Goal: Transaction & Acquisition: Purchase product/service

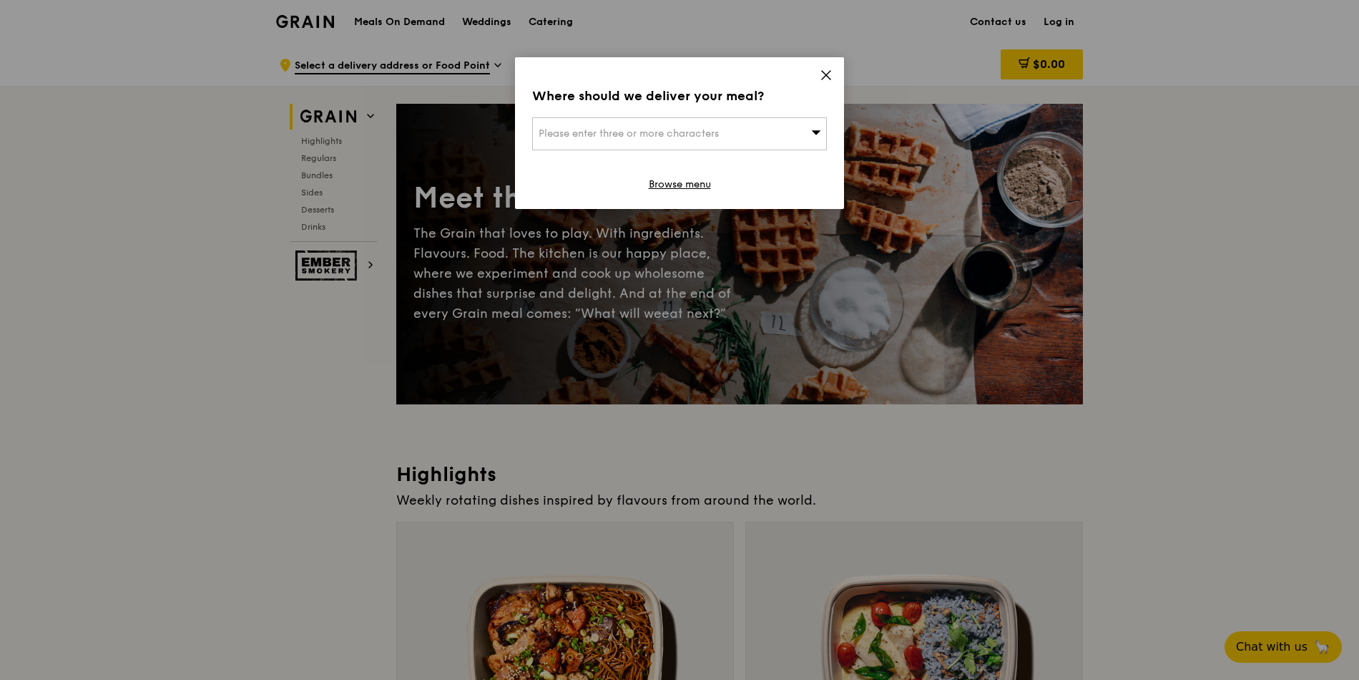
click at [682, 138] on span "Please enter three or more characters" at bounding box center [629, 133] width 180 height 12
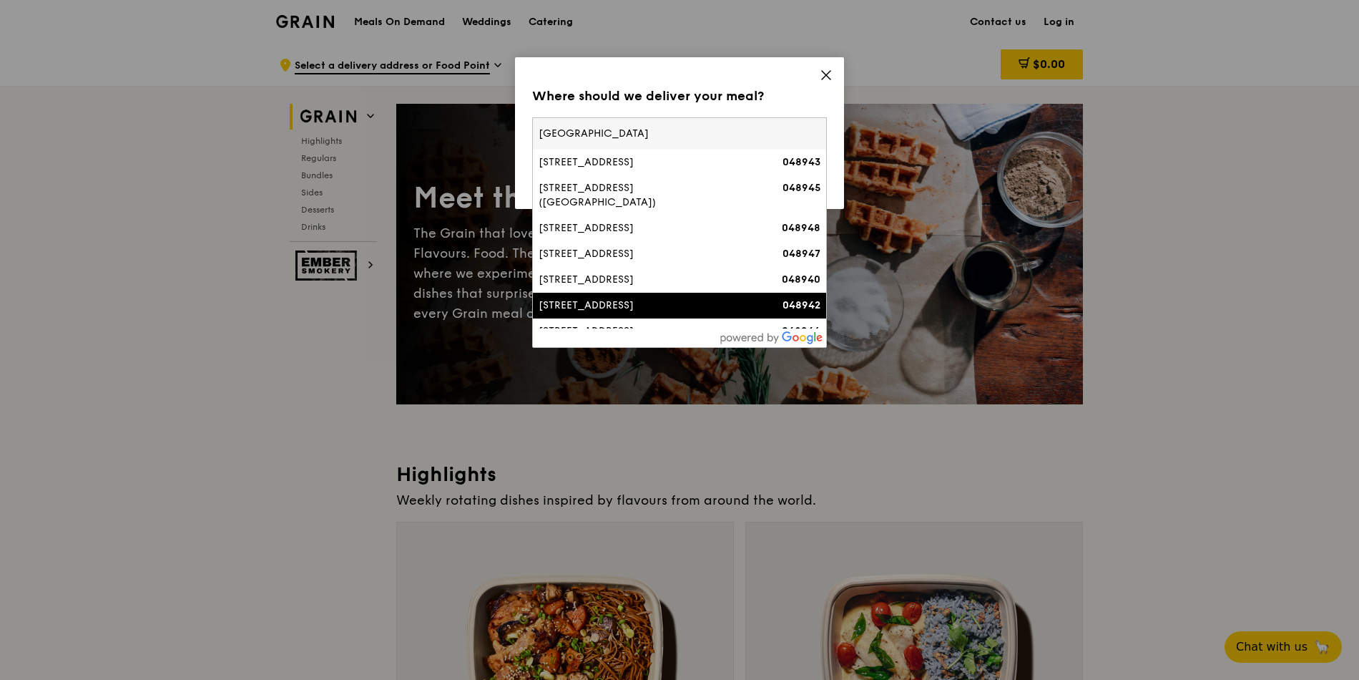
type input "[GEOGRAPHIC_DATA]"
click at [650, 298] on div "[STREET_ADDRESS]" at bounding box center [645, 305] width 212 height 14
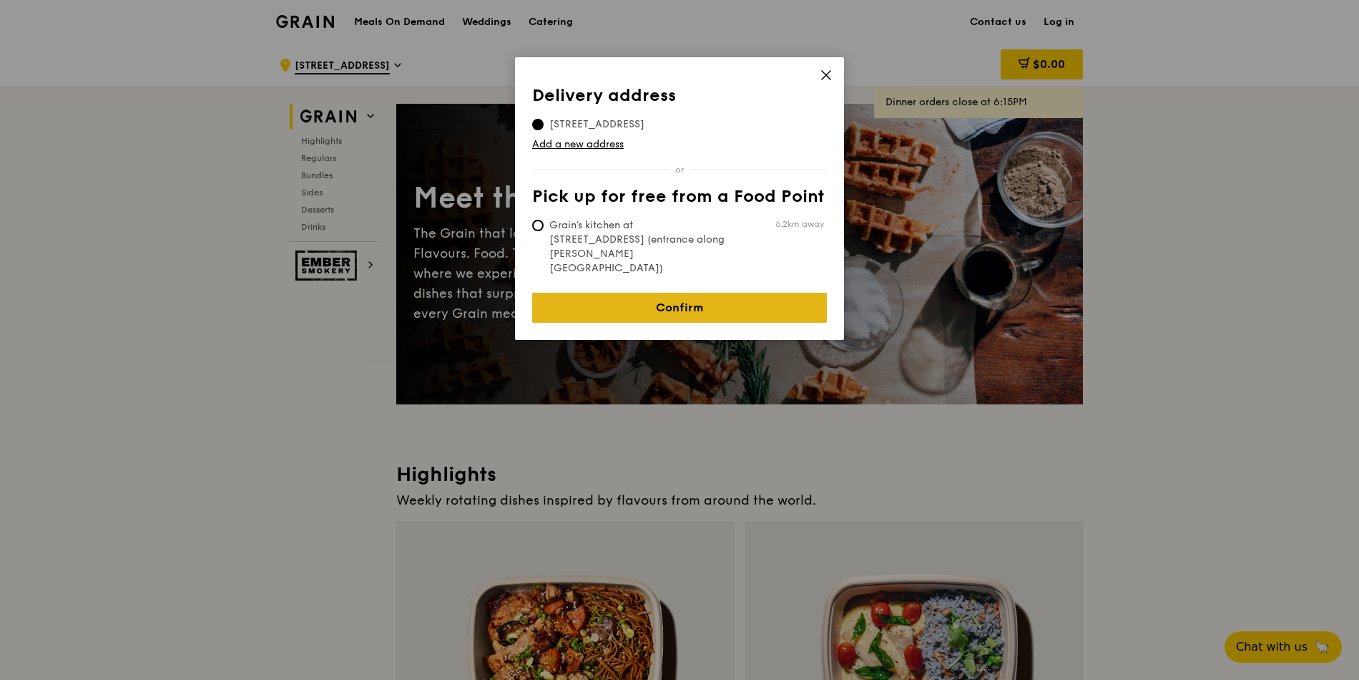
click at [652, 293] on link "Confirm" at bounding box center [679, 308] width 295 height 30
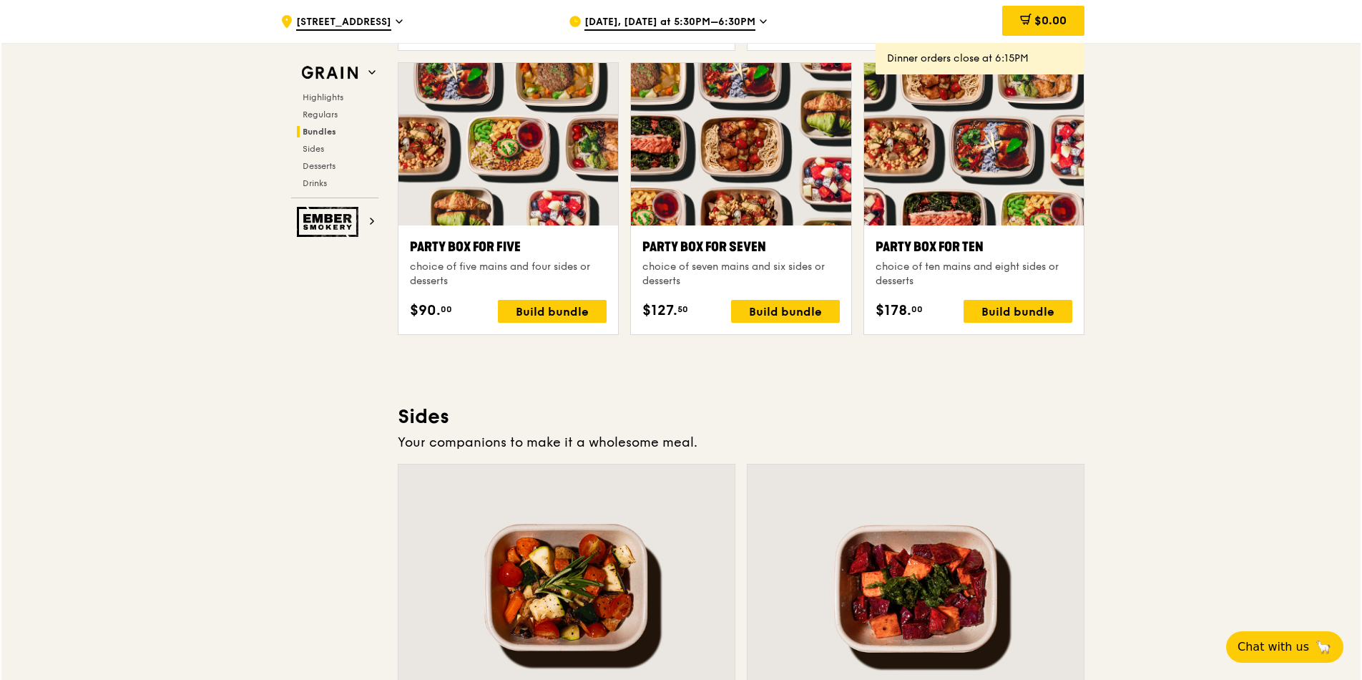
scroll to position [2733, 0]
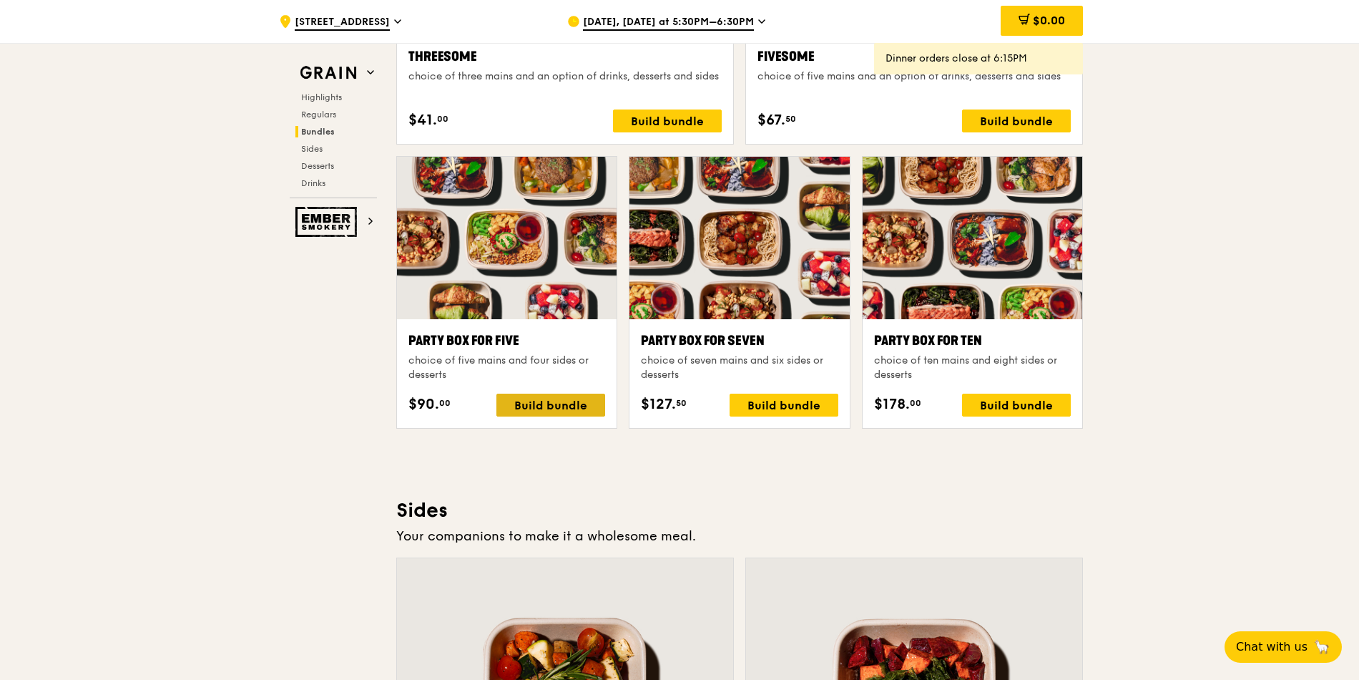
click at [558, 404] on div "Build bundle" at bounding box center [551, 404] width 109 height 23
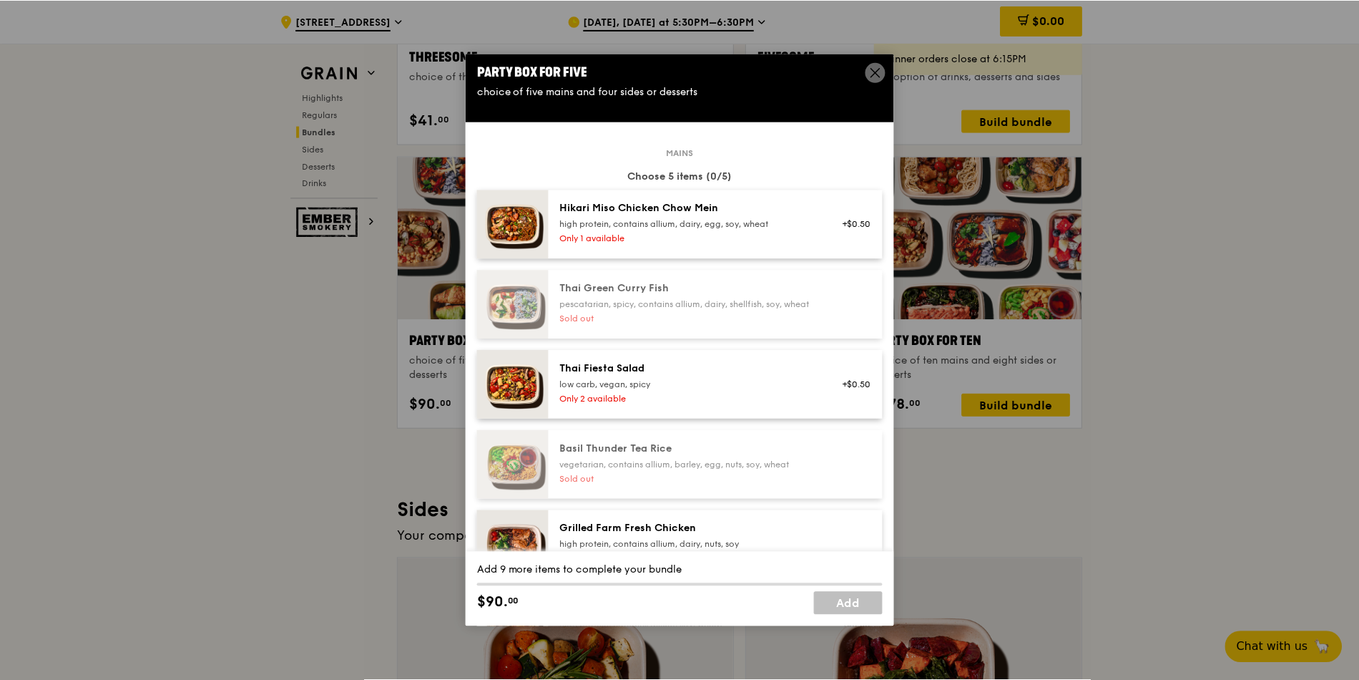
scroll to position [0, 0]
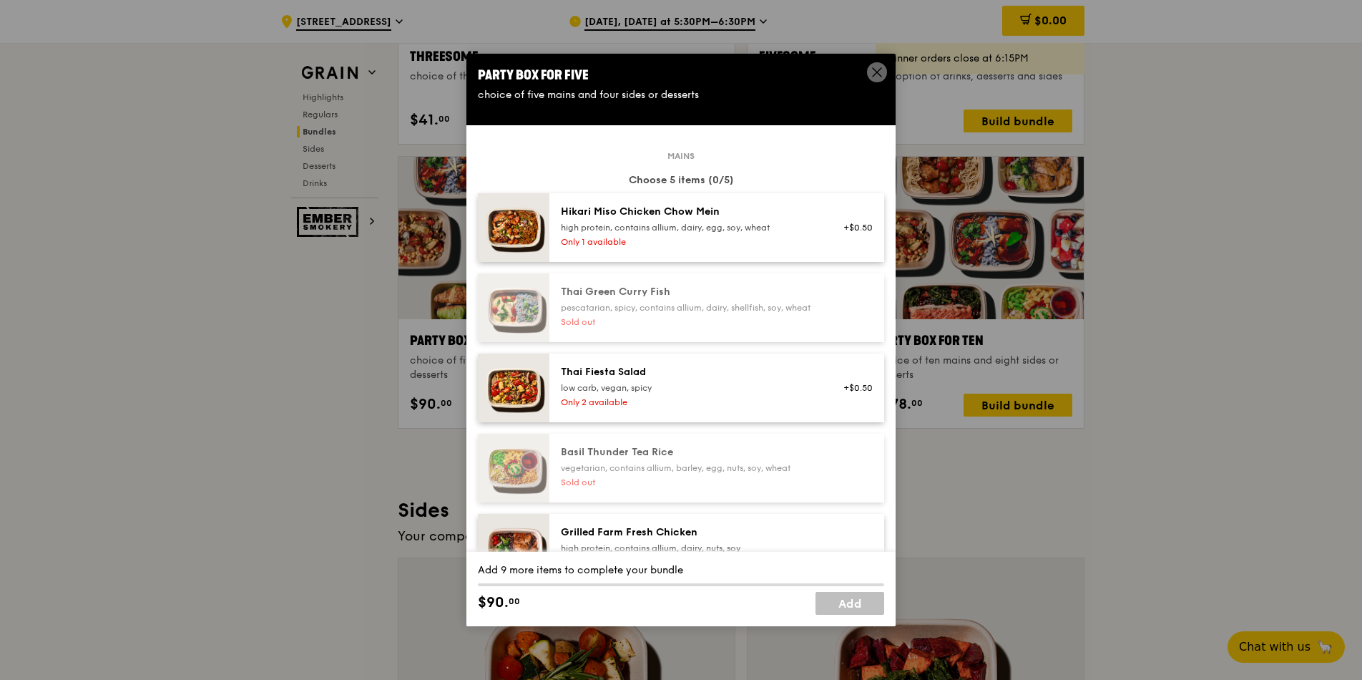
click at [879, 69] on icon at bounding box center [877, 72] width 9 height 9
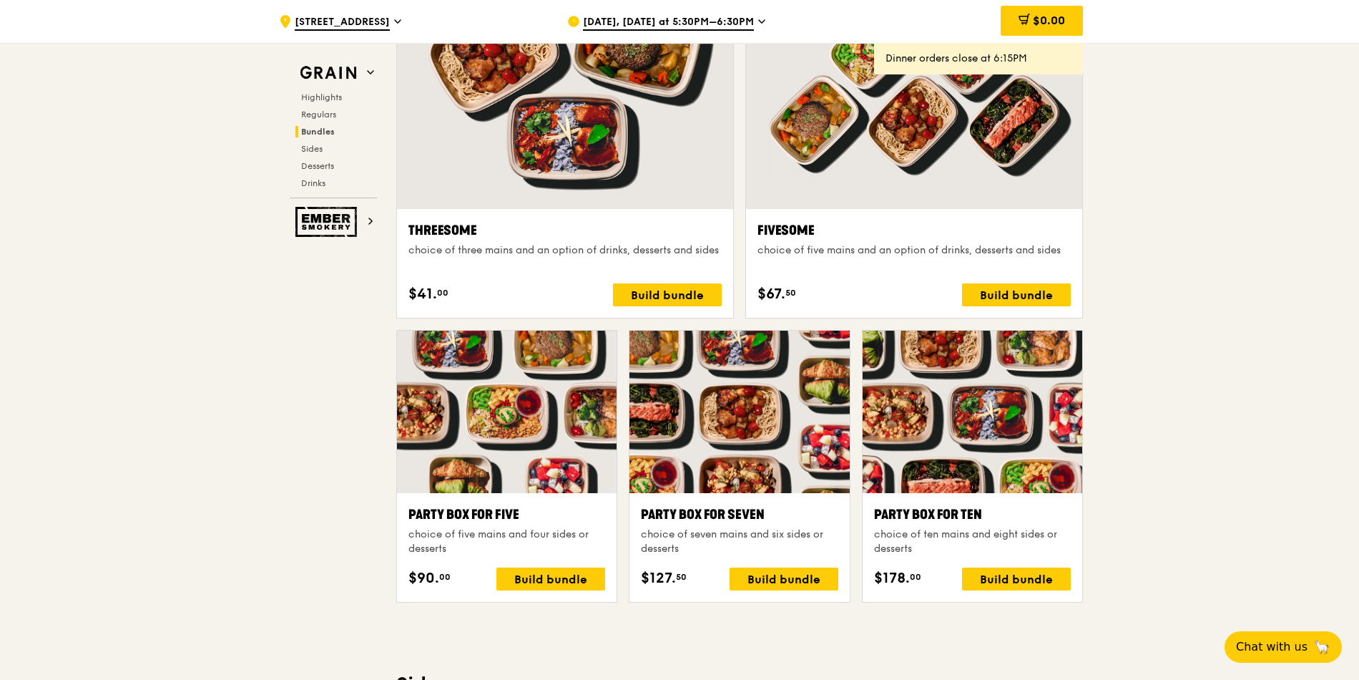
scroll to position [2733, 0]
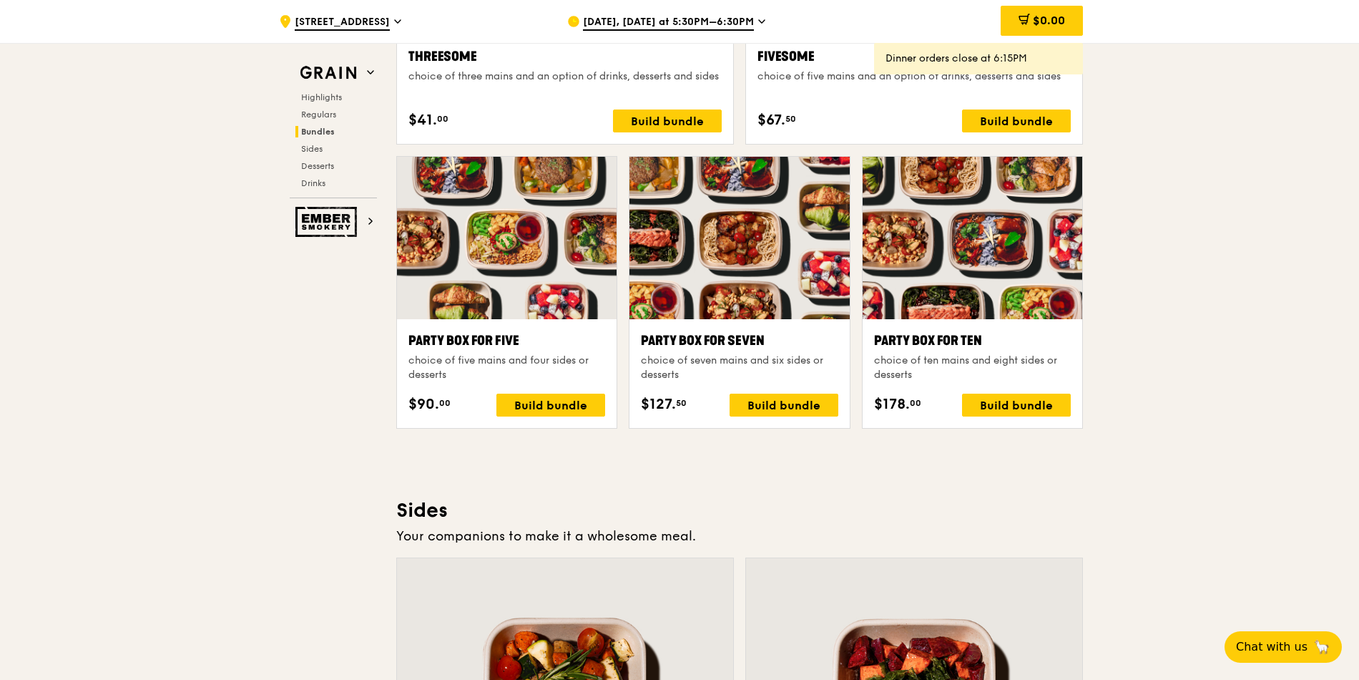
click at [699, 23] on span "[DATE], [DATE] at 5:30PM–6:30PM" at bounding box center [668, 23] width 171 height 16
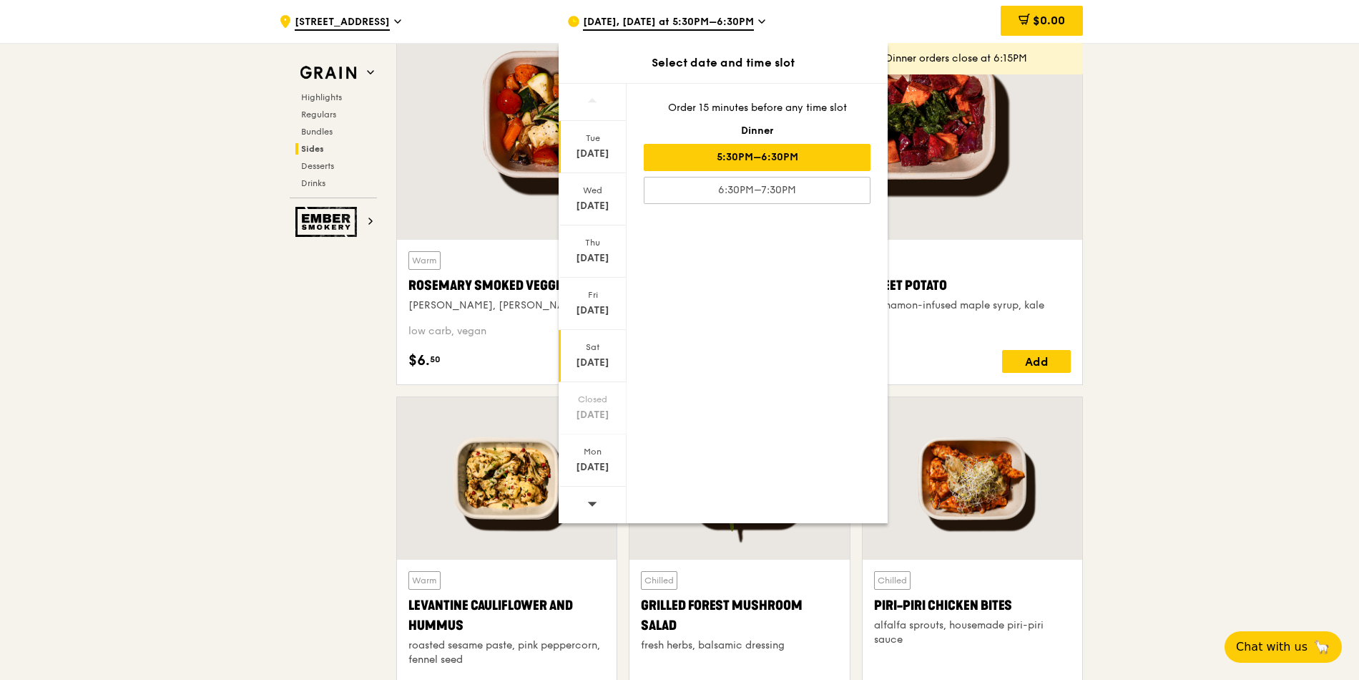
scroll to position [3420, 0]
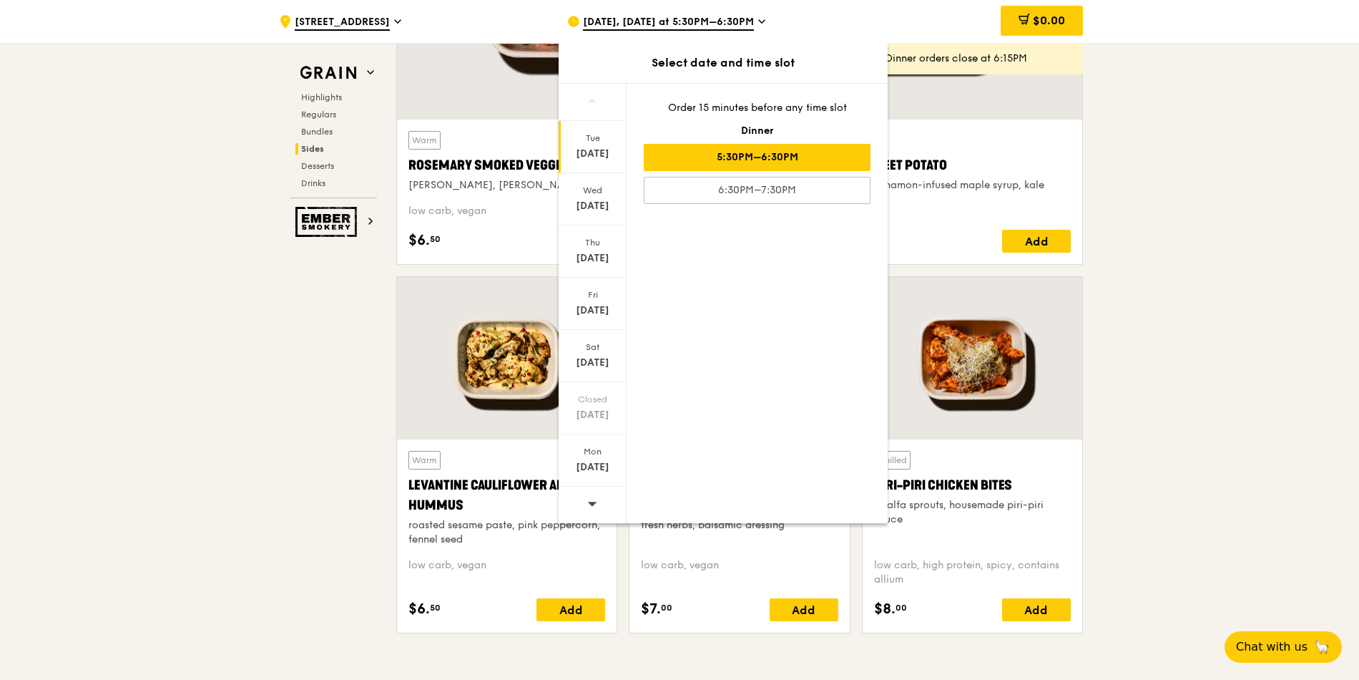
click at [594, 509] on span at bounding box center [592, 503] width 10 height 34
click at [591, 309] on div "[DATE]" at bounding box center [593, 310] width 64 height 14
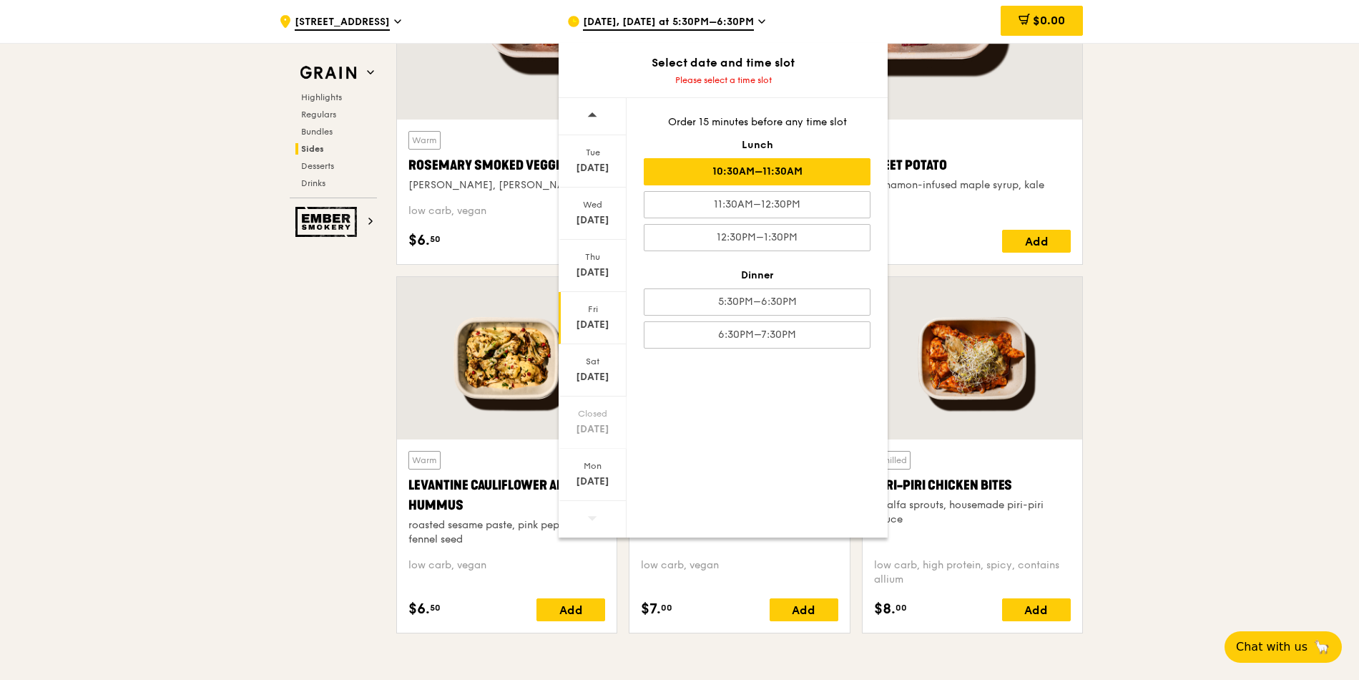
click at [803, 175] on div "10:30AM–11:30AM" at bounding box center [757, 171] width 227 height 27
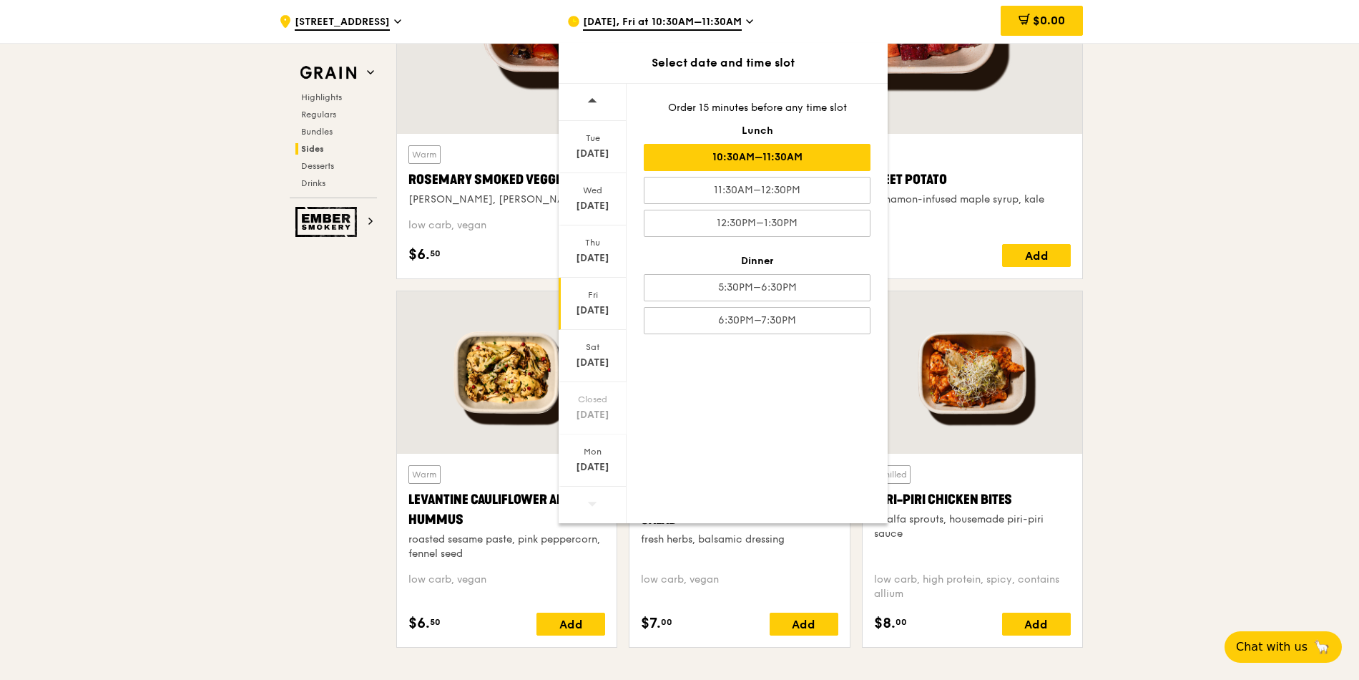
scroll to position [3434, 0]
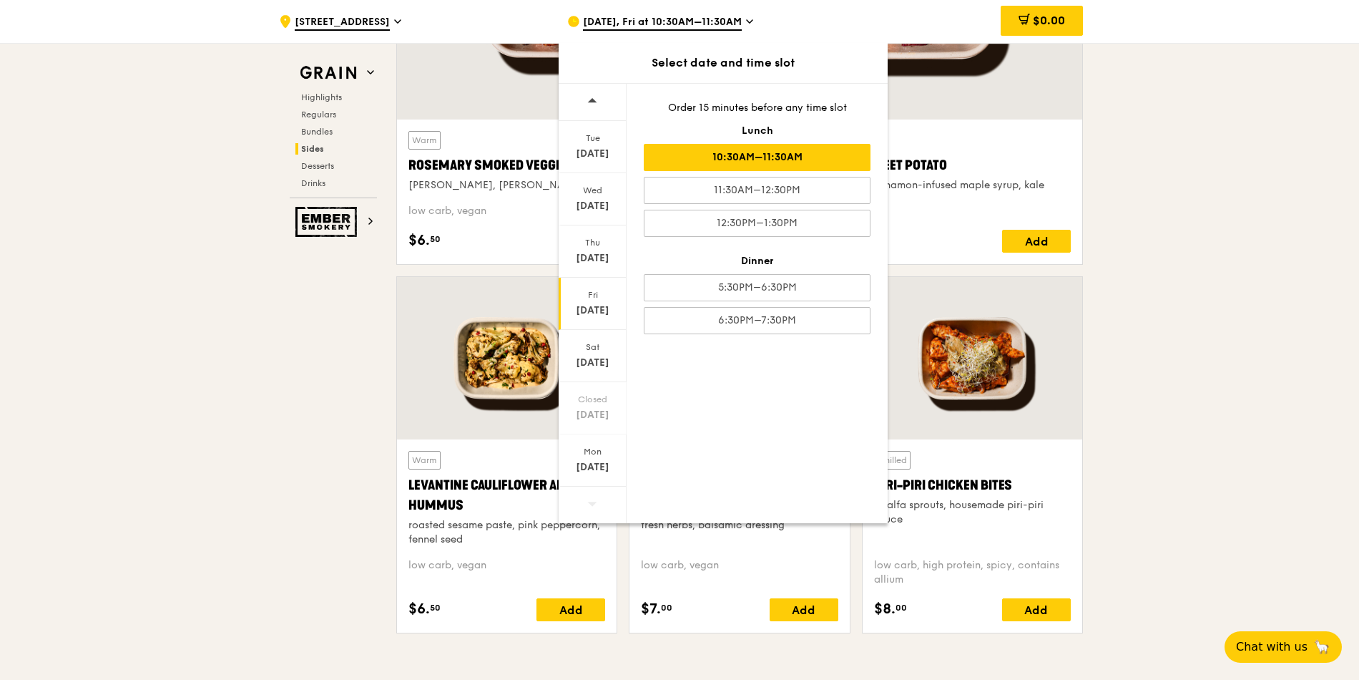
click at [766, 160] on div "10:30AM–11:30AM" at bounding box center [757, 157] width 227 height 27
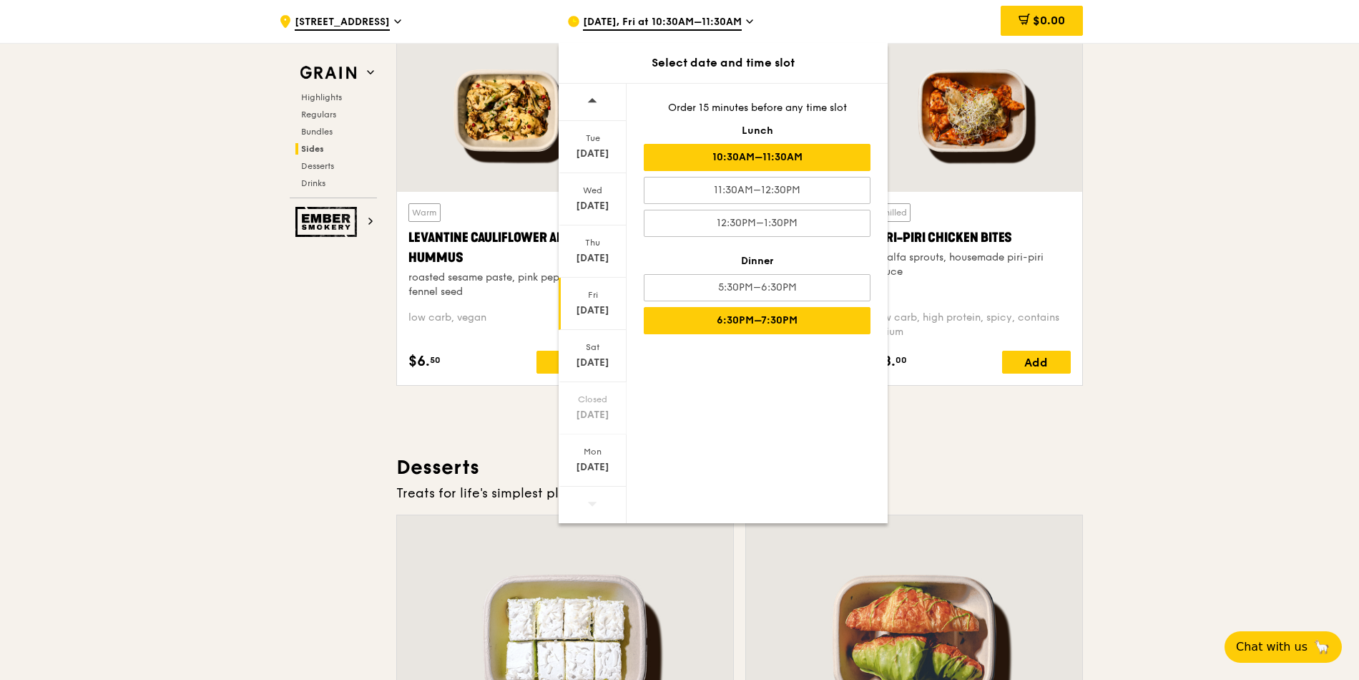
scroll to position [3692, 0]
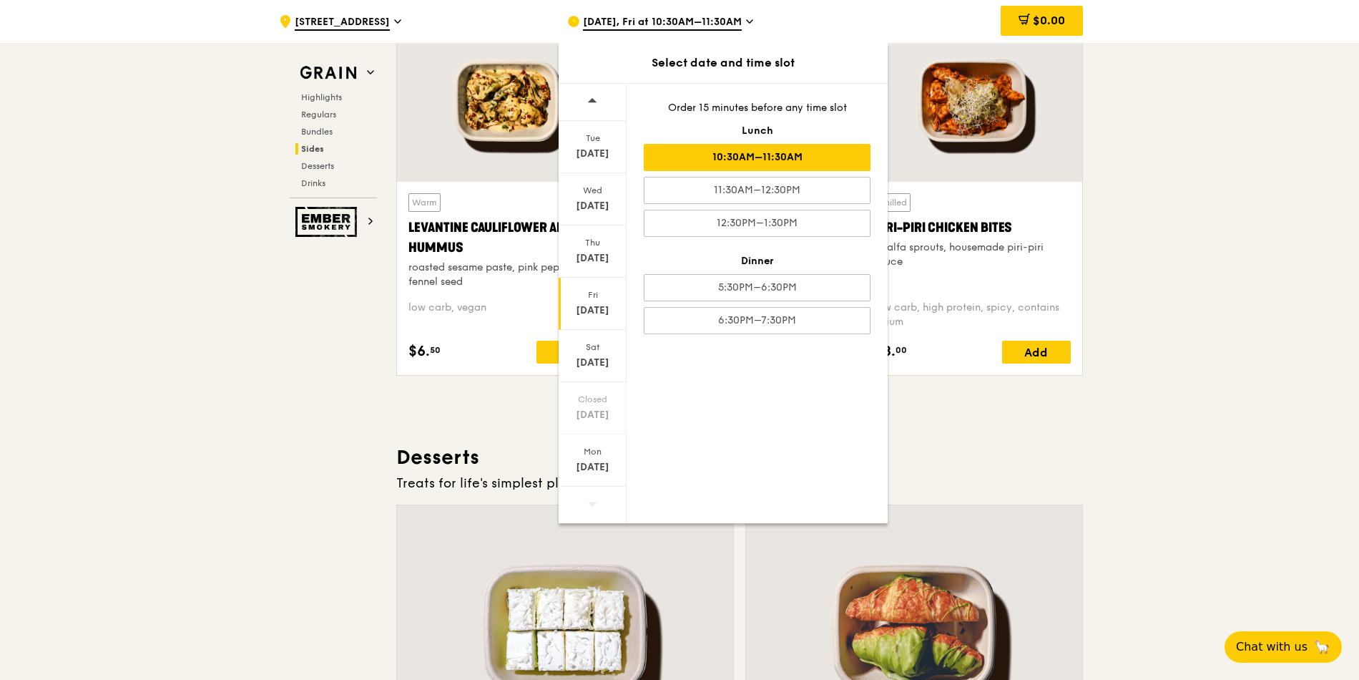
click at [791, 153] on div "10:30AM–11:30AM" at bounding box center [757, 157] width 227 height 27
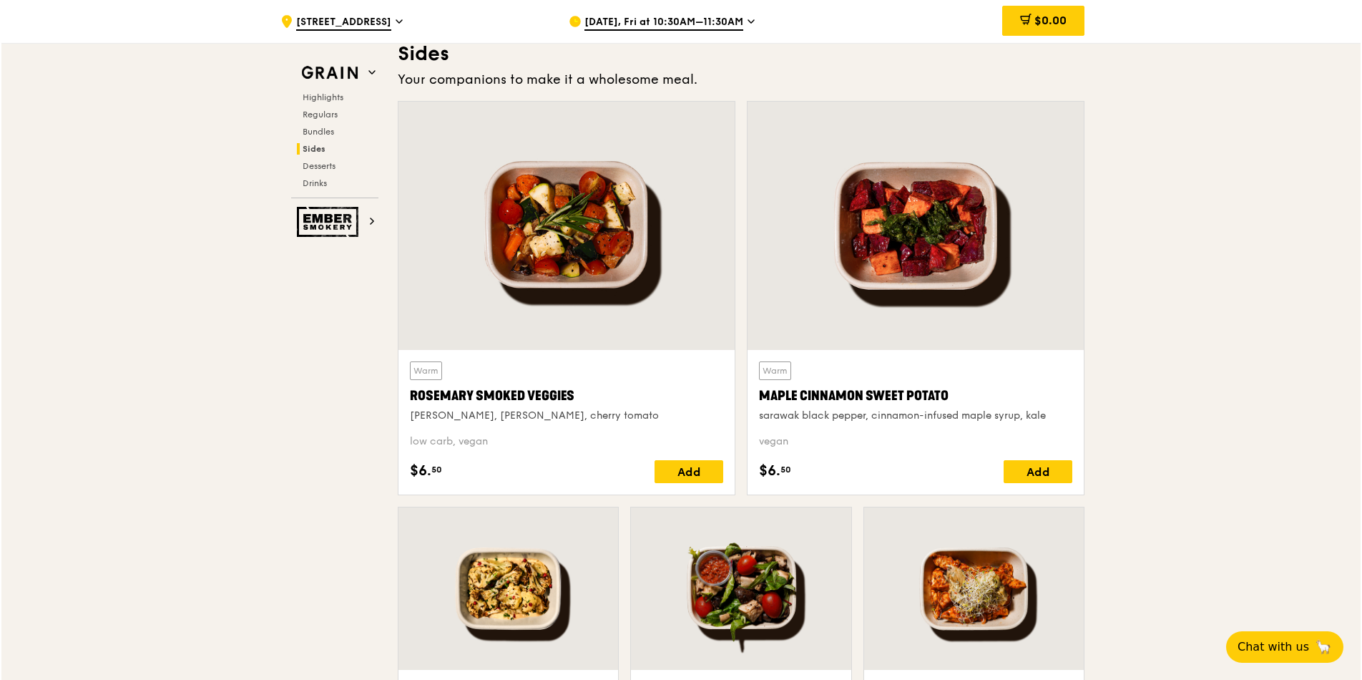
scroll to position [2905, 0]
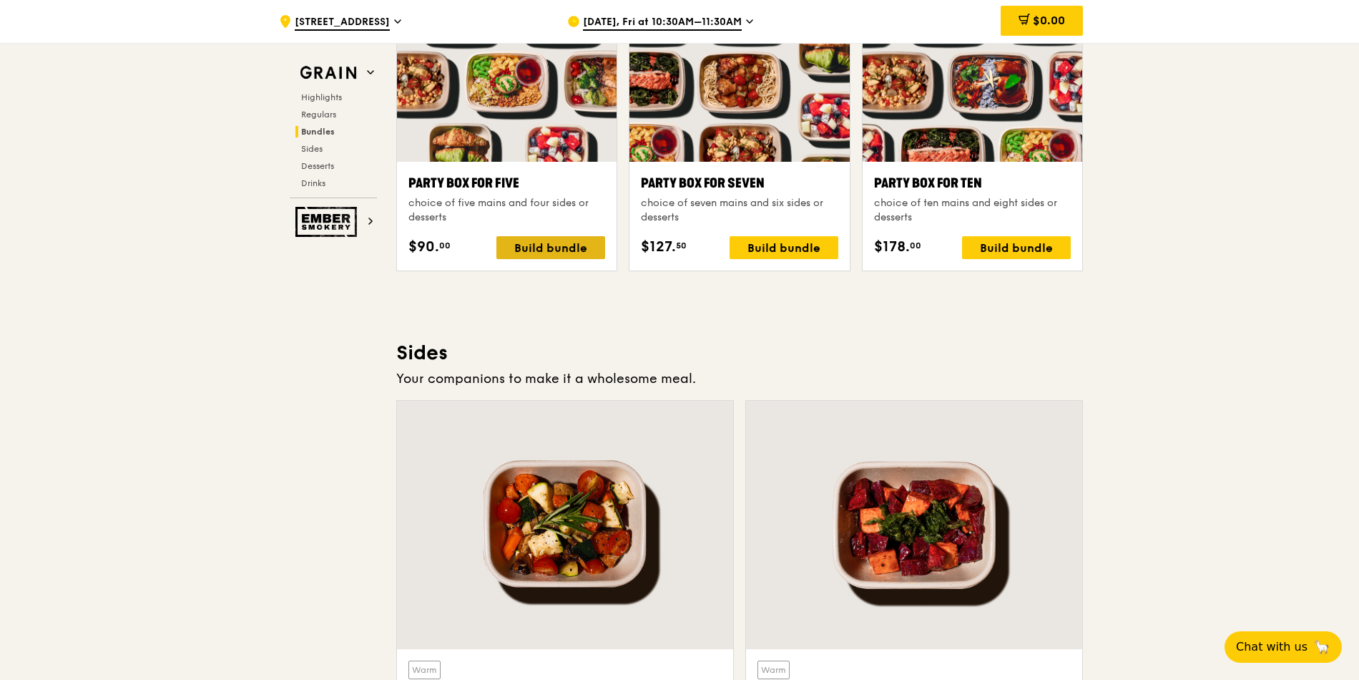
click at [529, 249] on div "Build bundle" at bounding box center [551, 247] width 109 height 23
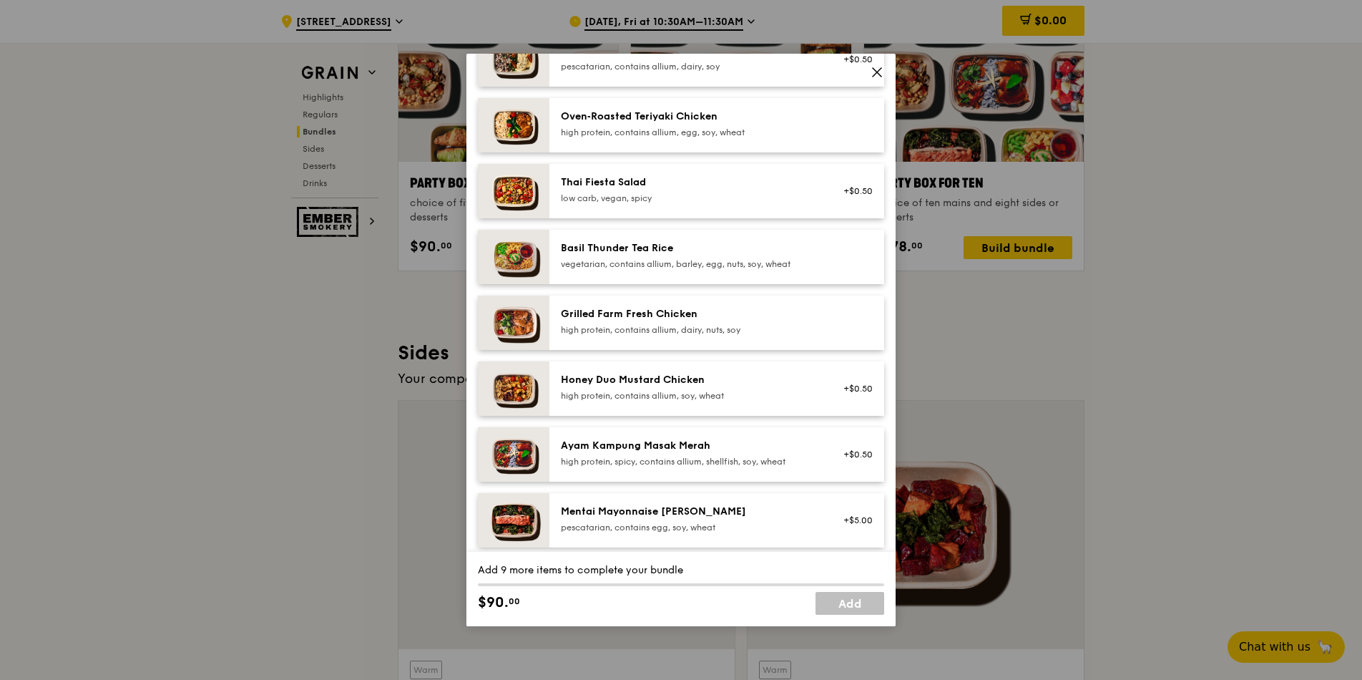
scroll to position [172, 0]
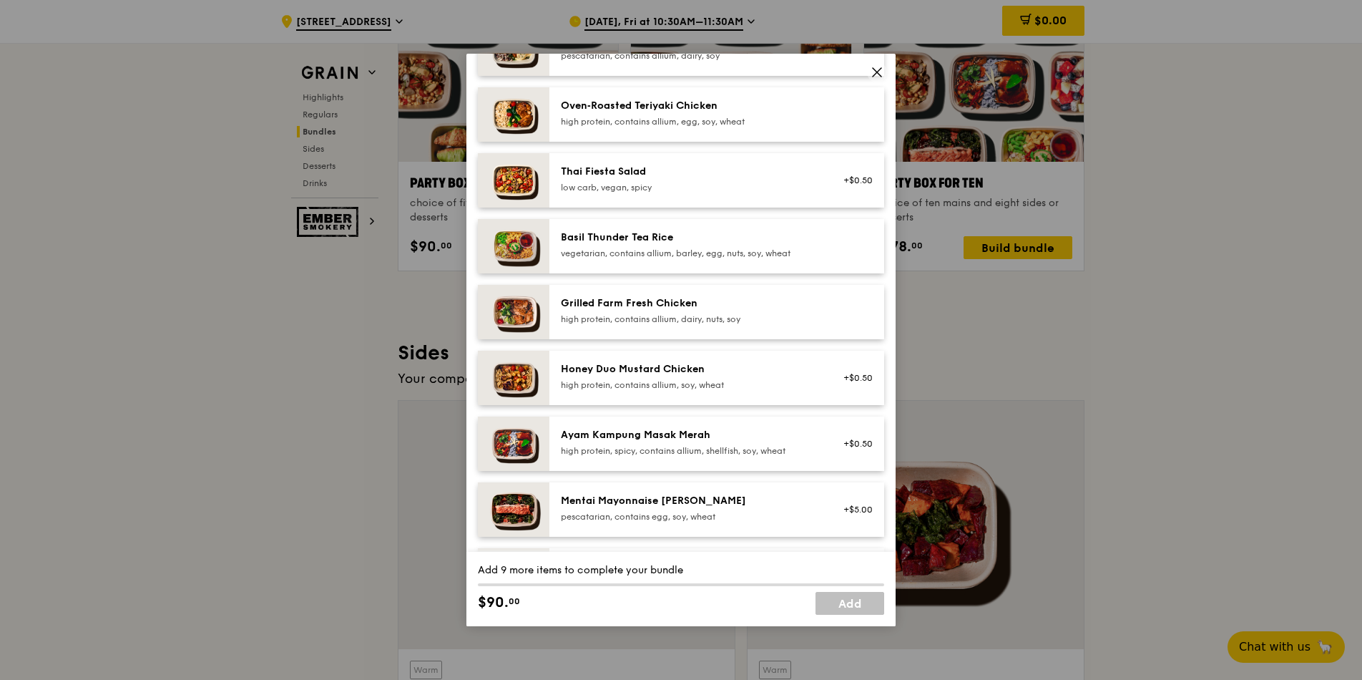
click at [699, 249] on div "vegetarian, contains allium, barley, egg, nuts, soy, wheat" at bounding box center [689, 253] width 257 height 11
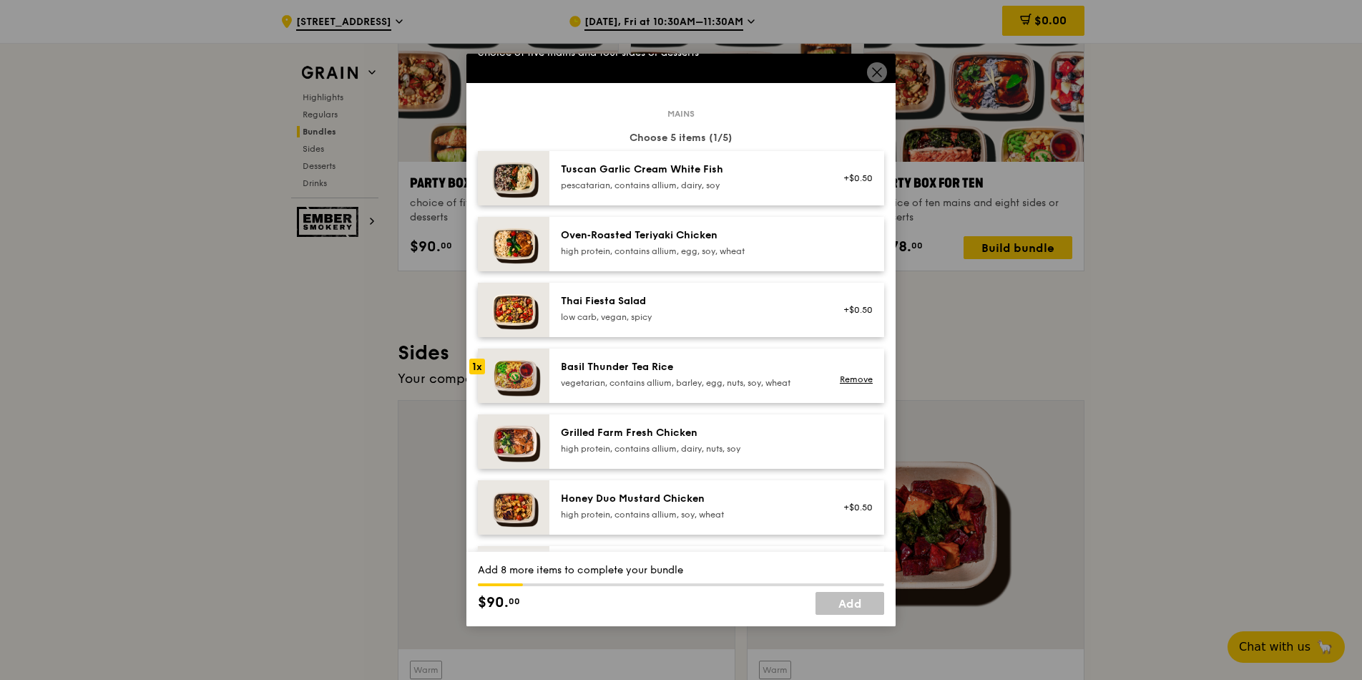
scroll to position [0, 0]
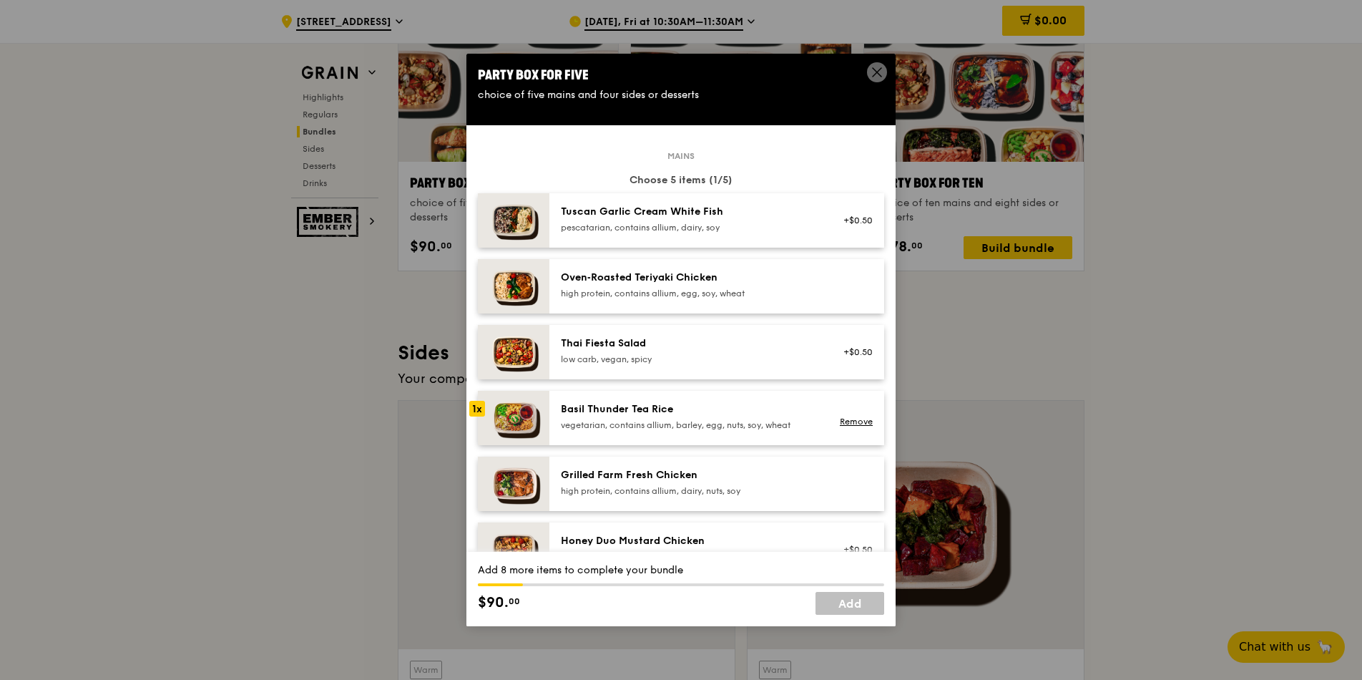
click at [754, 295] on div "high protein, contains allium, egg, soy, wheat" at bounding box center [689, 293] width 257 height 11
click at [840, 288] on link "Remove" at bounding box center [856, 290] width 33 height 10
click at [841, 426] on link "Remove" at bounding box center [856, 421] width 33 height 10
